Goal: Check status: Check status

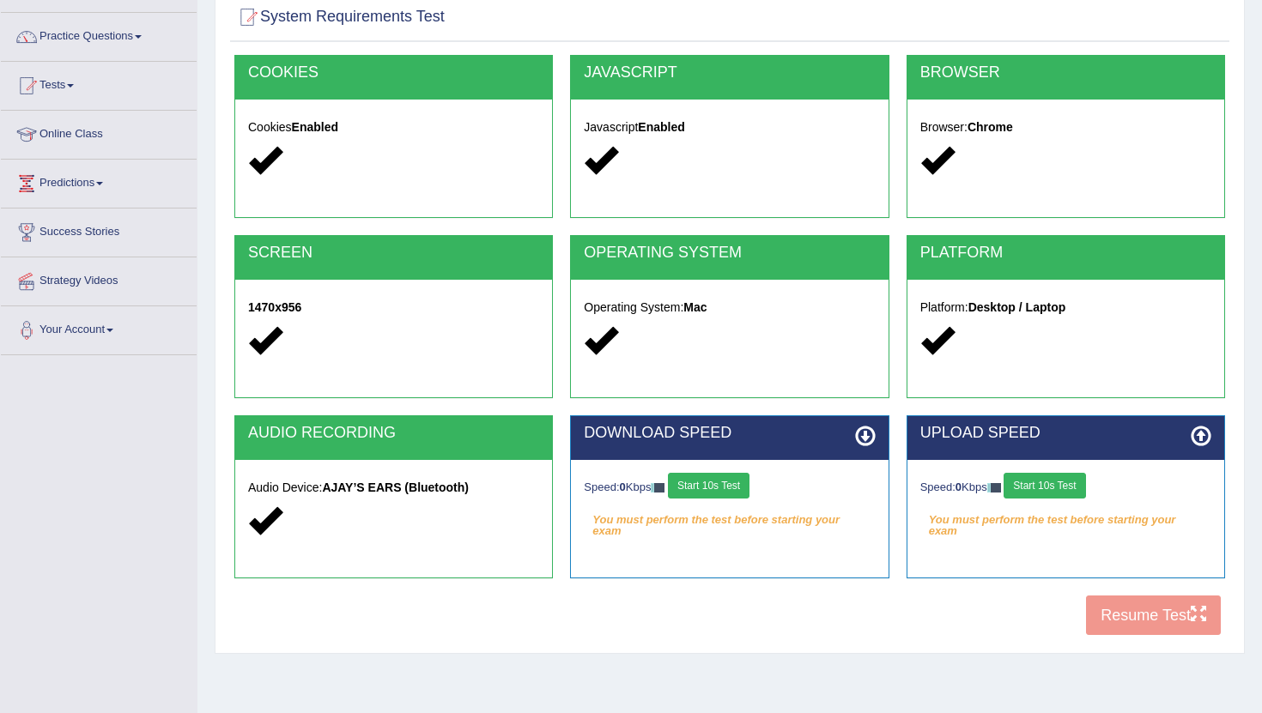
click at [735, 479] on button "Start 10s Test" at bounding box center [709, 486] width 82 height 26
click at [735, 479] on button "Start 10s Test" at bounding box center [728, 486] width 82 height 26
click at [794, 488] on button "Start 10s Test" at bounding box center [1044, 486] width 82 height 26
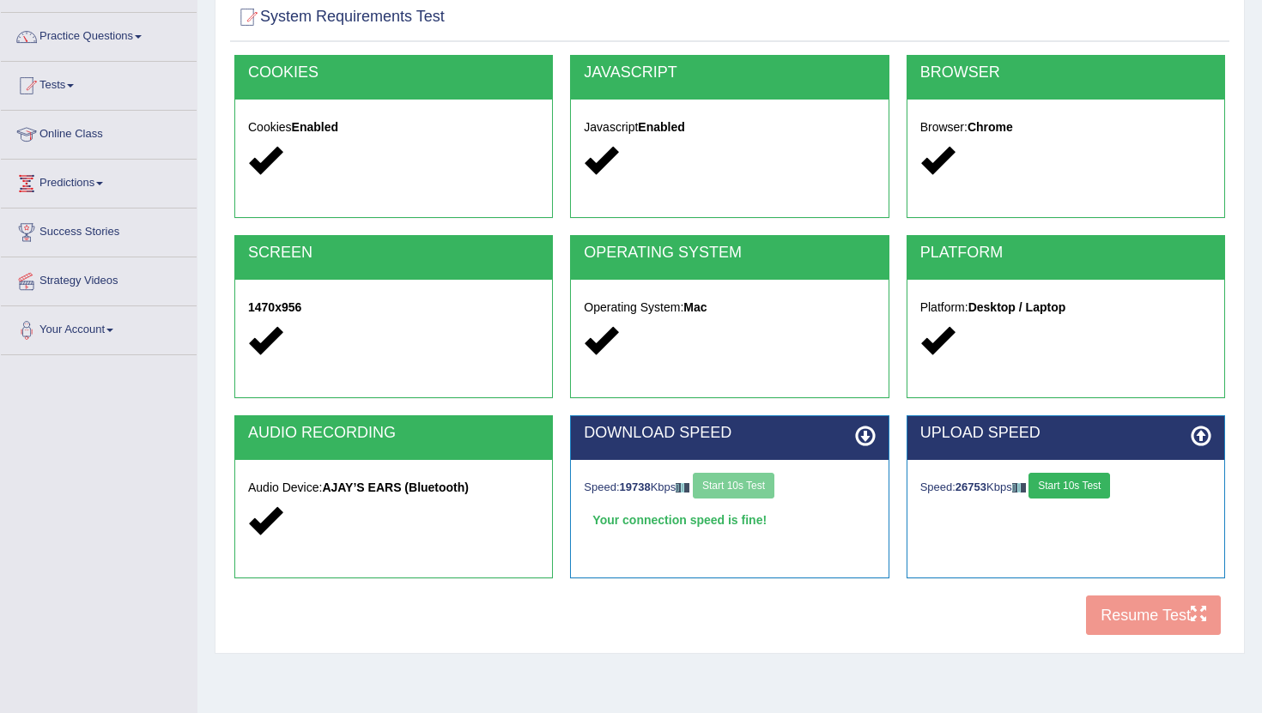
click at [794, 488] on button "Start 10s Test" at bounding box center [1069, 486] width 82 height 26
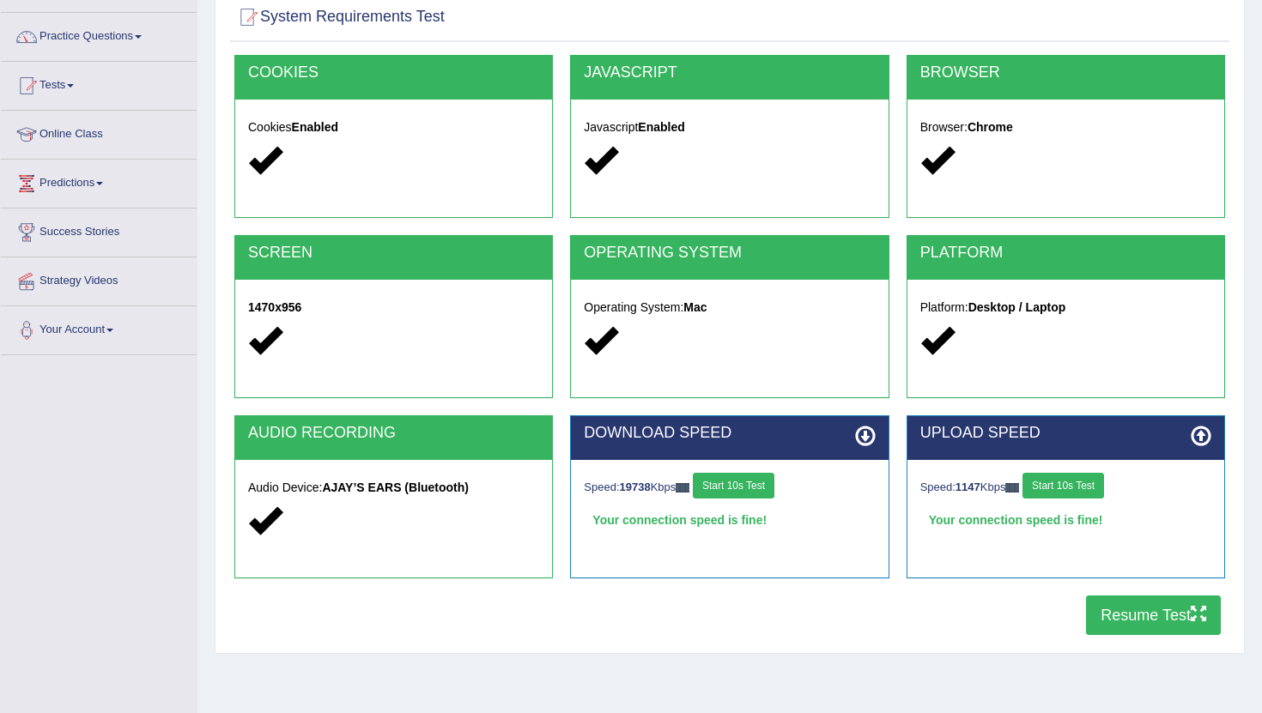
click at [794, 622] on button "Resume Test" at bounding box center [1153, 615] width 135 height 39
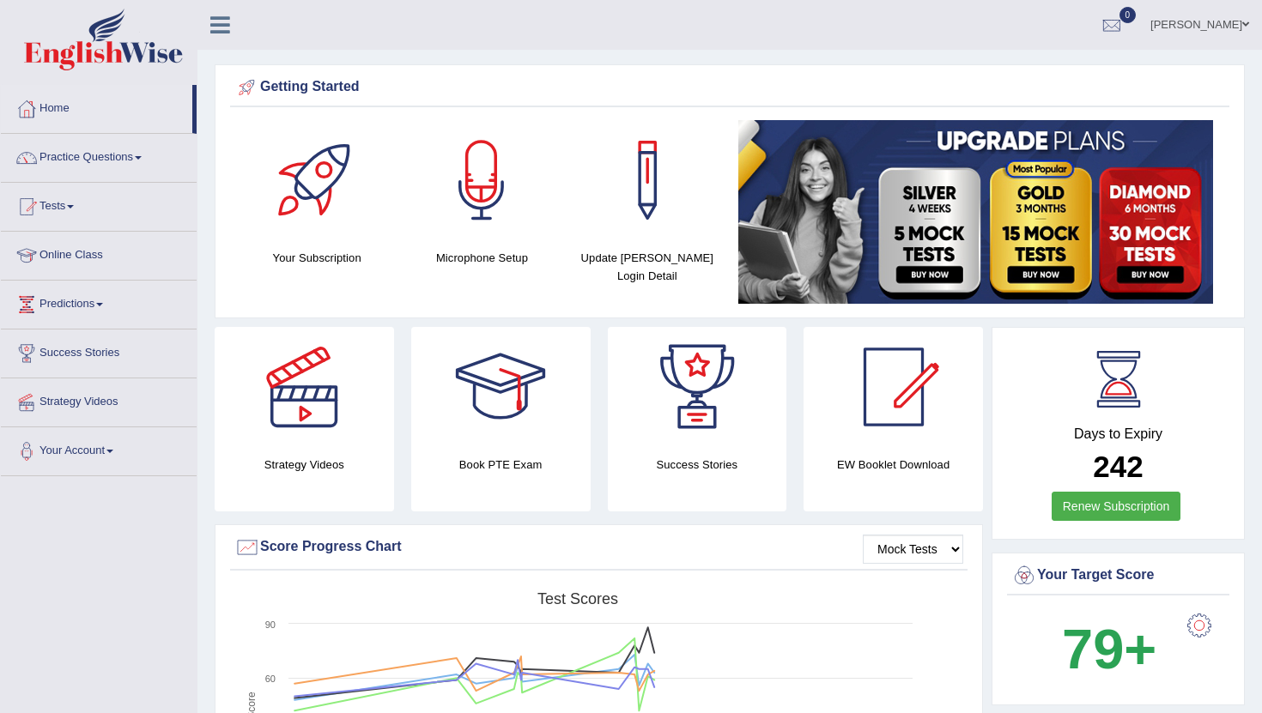
click at [365, 49] on div "Pratima Kumal Toggle navigation Username: Pratima2025 Access Type: Online Subsc…" at bounding box center [729, 25] width 1064 height 50
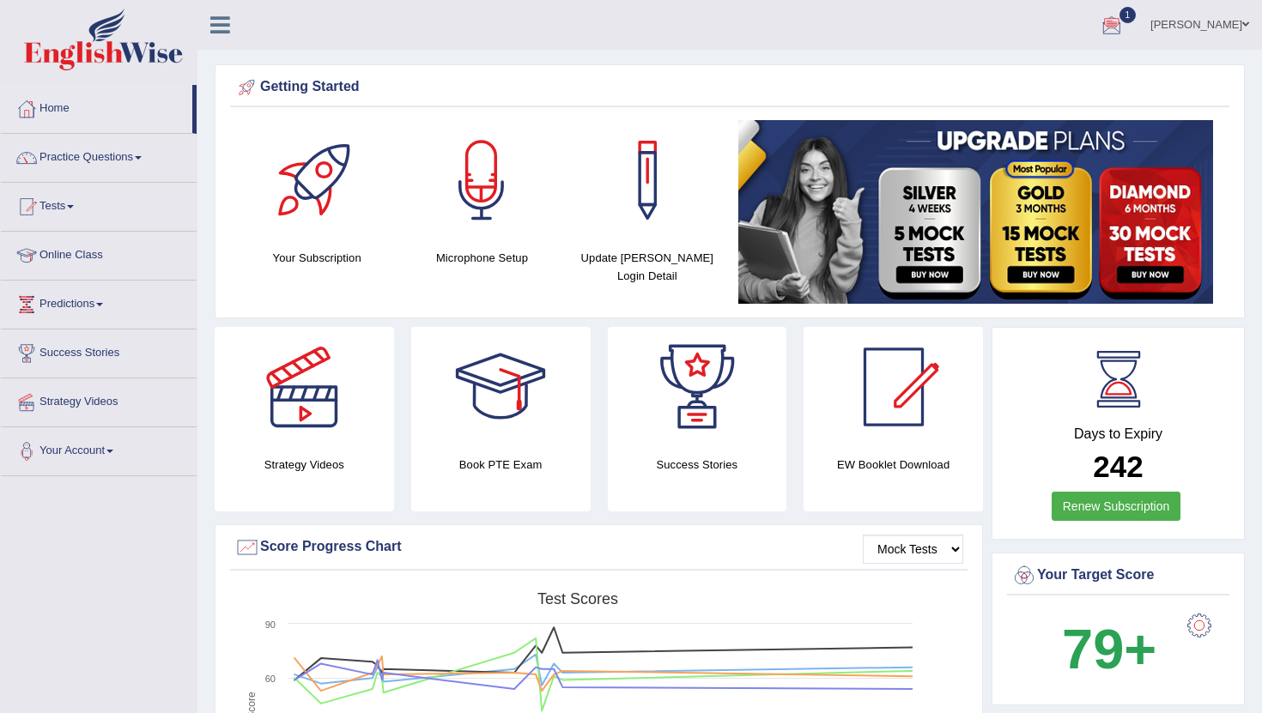
click at [1122, 29] on div at bounding box center [1112, 26] width 26 height 26
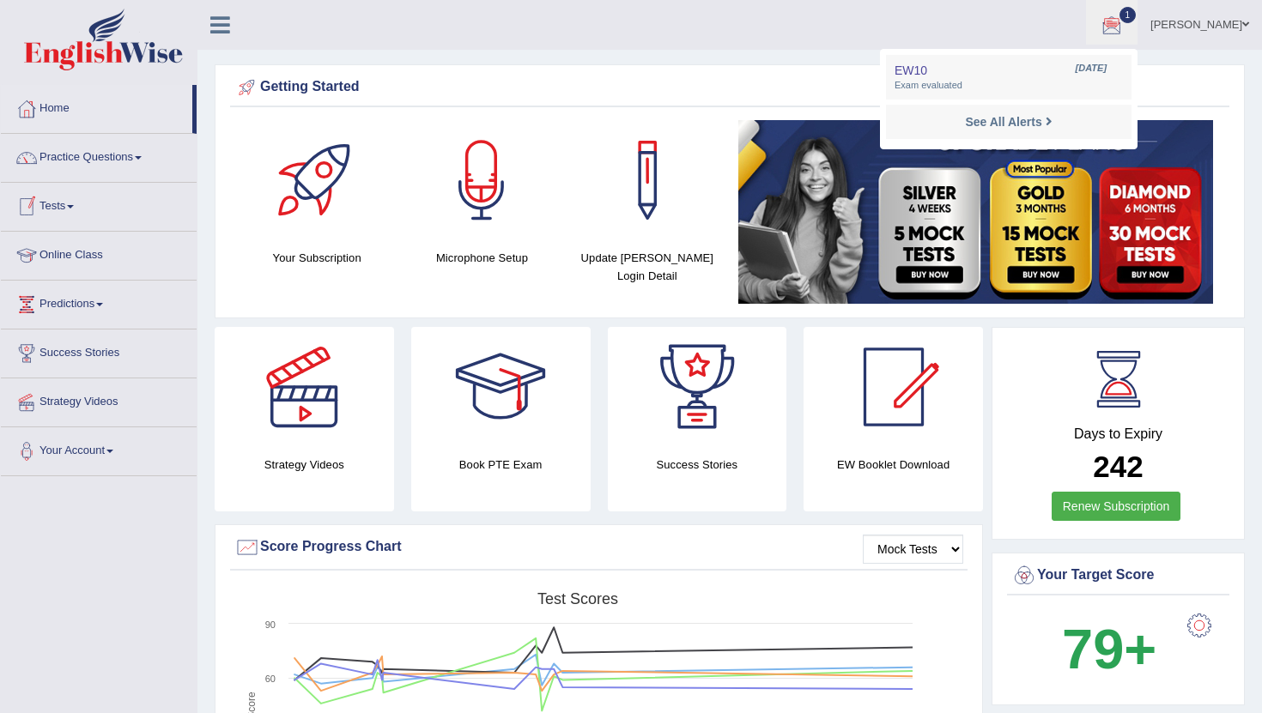
click at [68, 213] on link "Tests" at bounding box center [99, 204] width 196 height 43
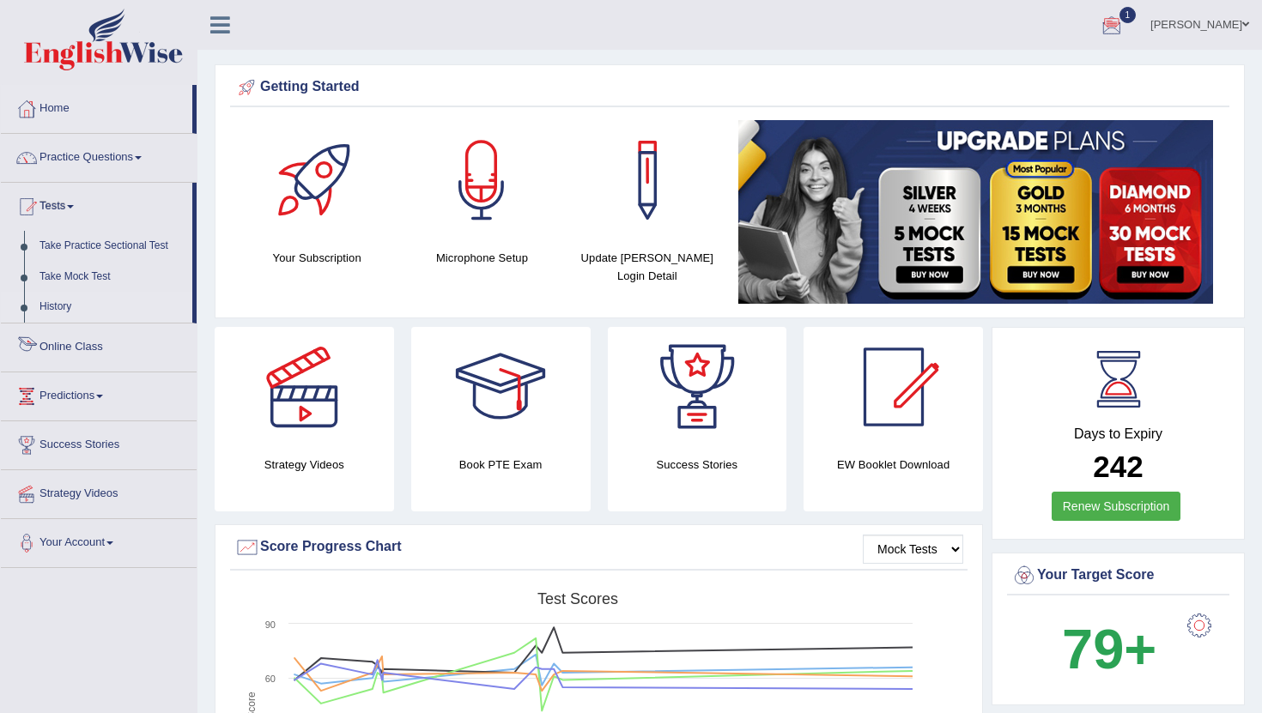
click at [63, 314] on link "History" at bounding box center [112, 307] width 161 height 31
click at [57, 316] on link "History" at bounding box center [112, 307] width 161 height 31
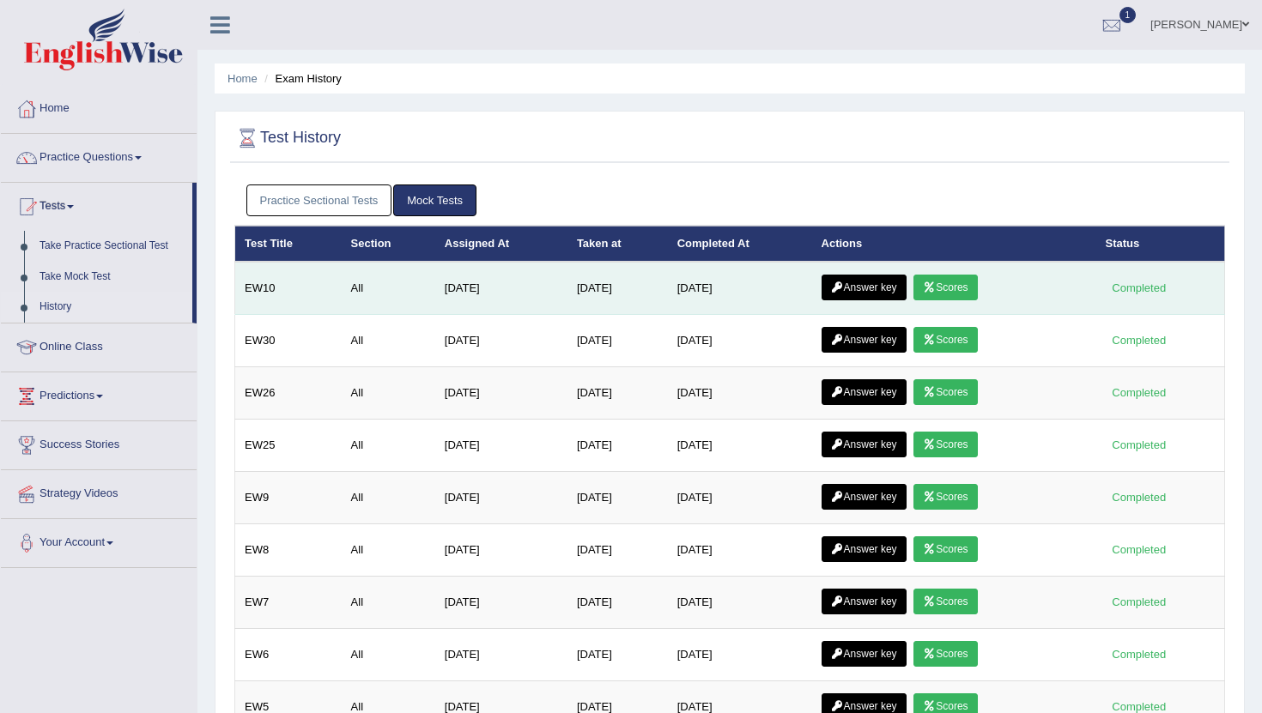
click at [952, 291] on link "Scores" at bounding box center [945, 288] width 64 height 26
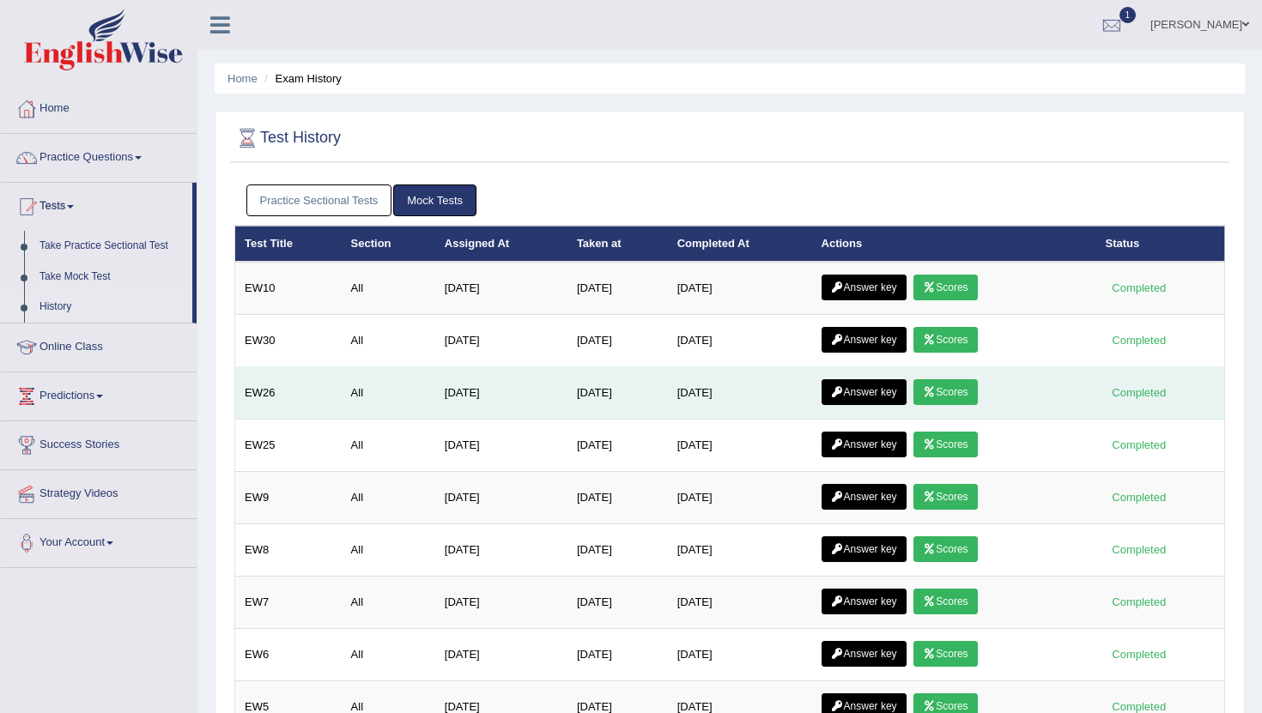
click at [960, 400] on link "Scores" at bounding box center [945, 392] width 64 height 26
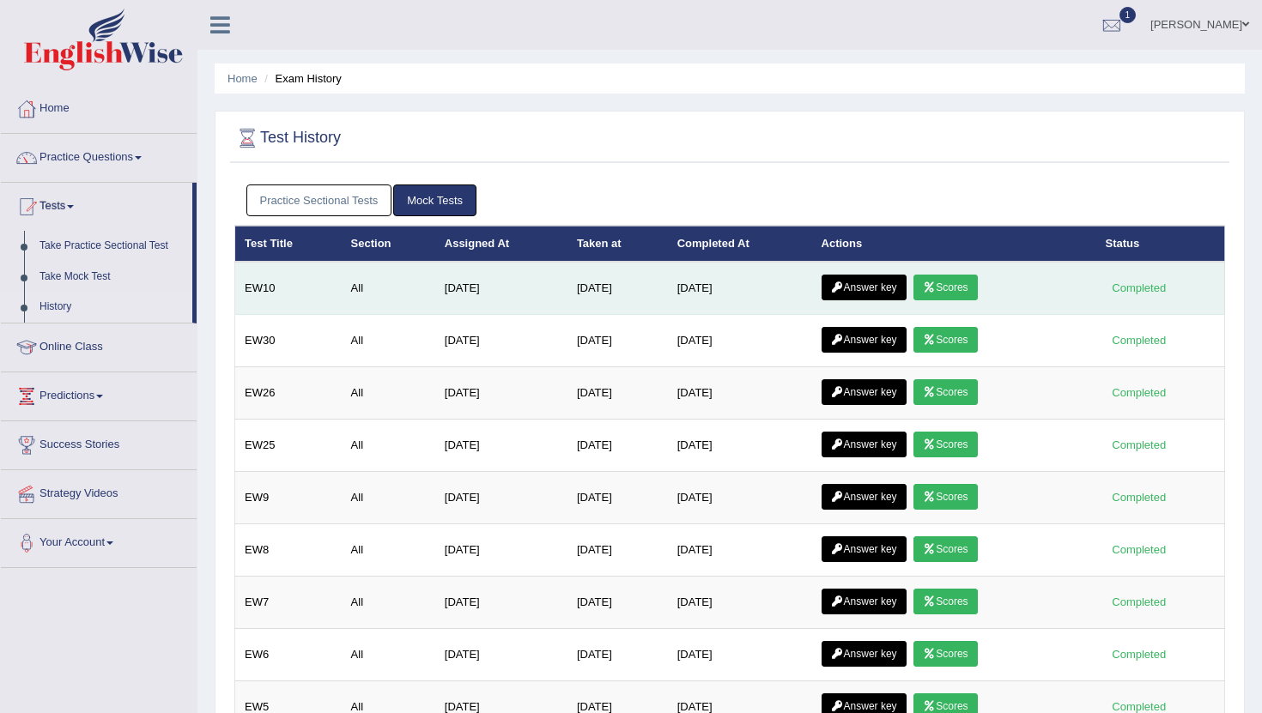
click at [887, 295] on link "Answer key" at bounding box center [863, 288] width 85 height 26
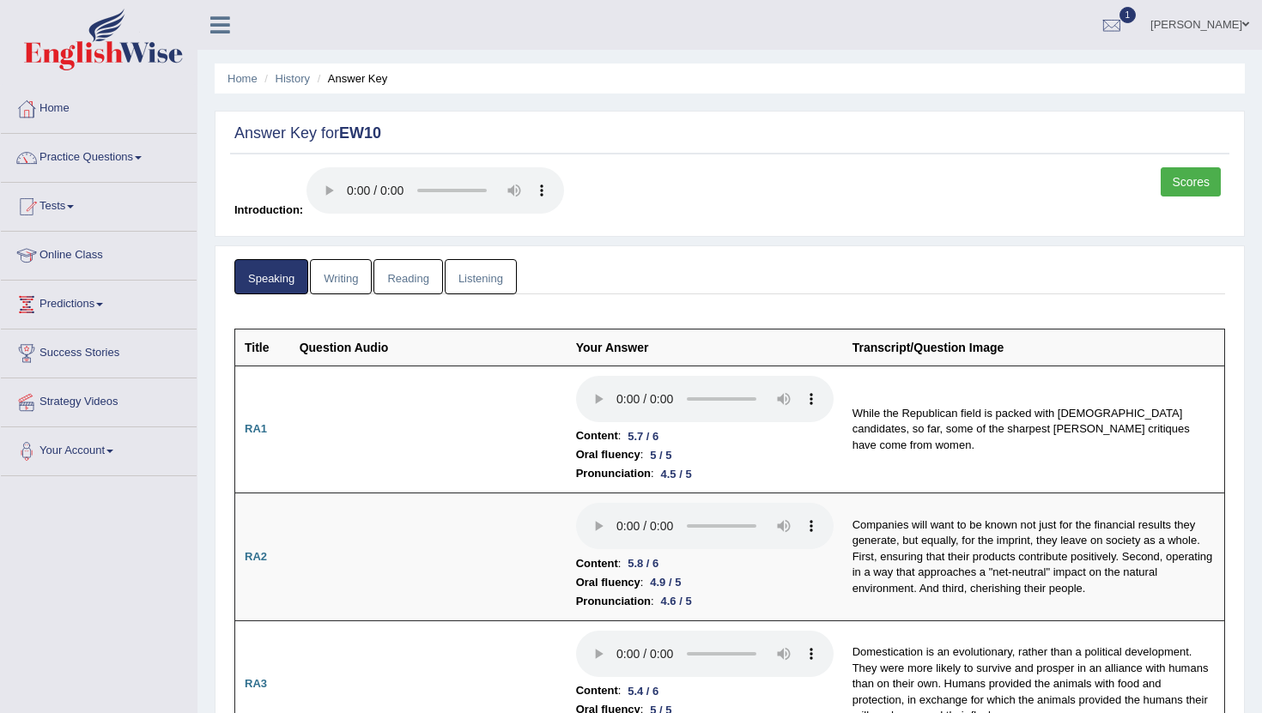
click at [1185, 190] on link "Scores" at bounding box center [1190, 181] width 60 height 29
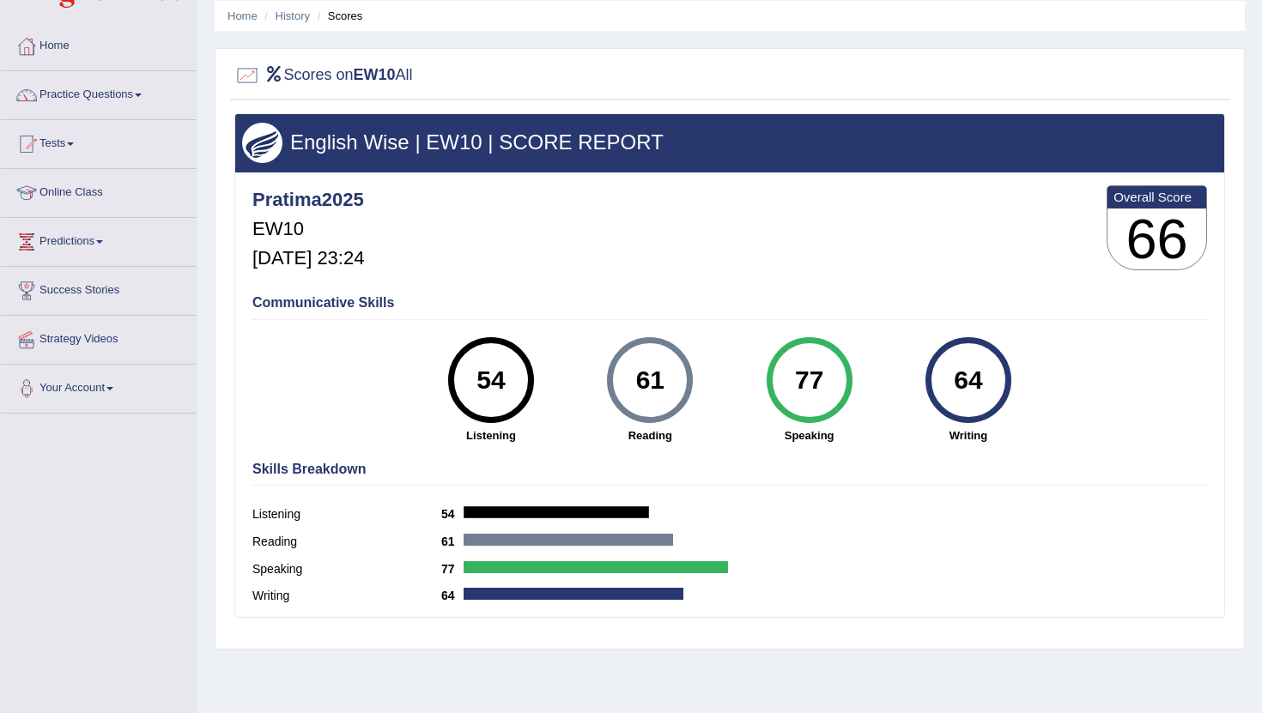
scroll to position [76, 0]
